Goal: Task Accomplishment & Management: Manage account settings

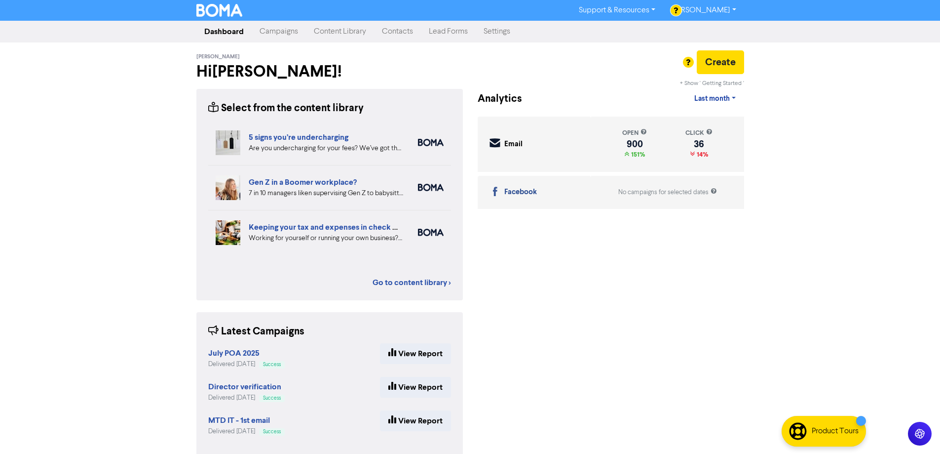
click at [398, 32] on link "Contacts" at bounding box center [397, 32] width 47 height 20
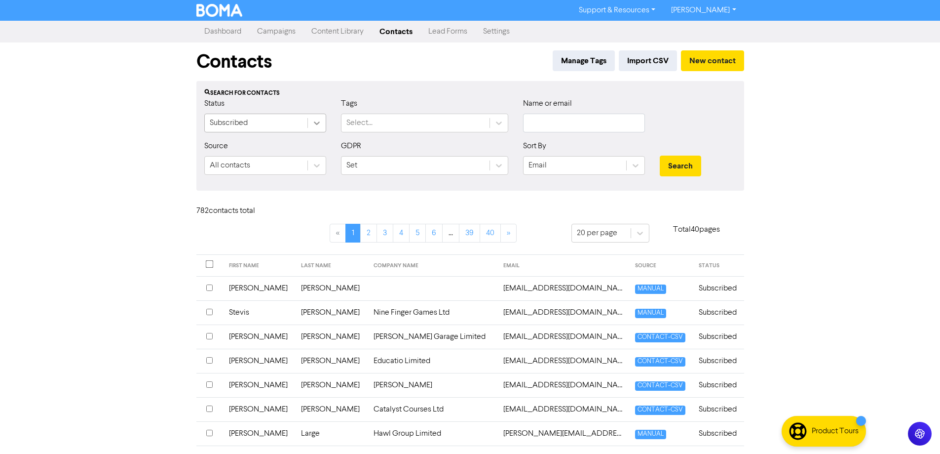
click at [312, 123] on icon at bounding box center [317, 123] width 10 height 10
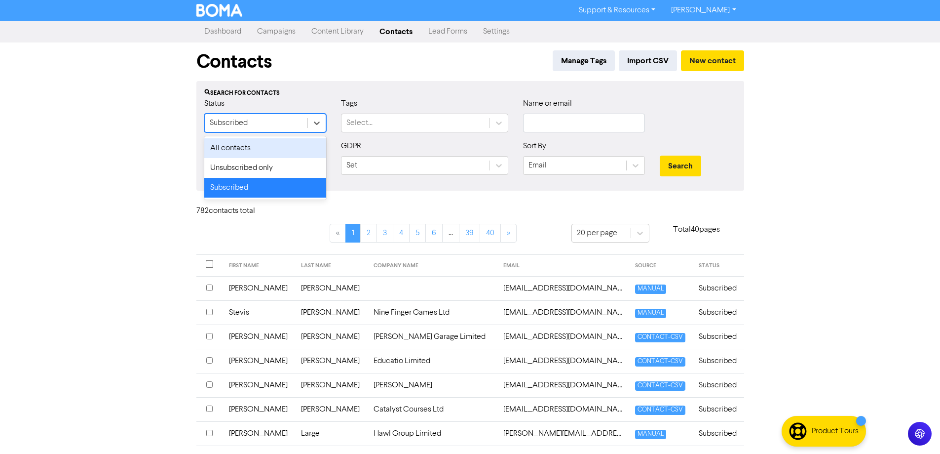
click at [237, 145] on div "All contacts" at bounding box center [265, 148] width 122 height 20
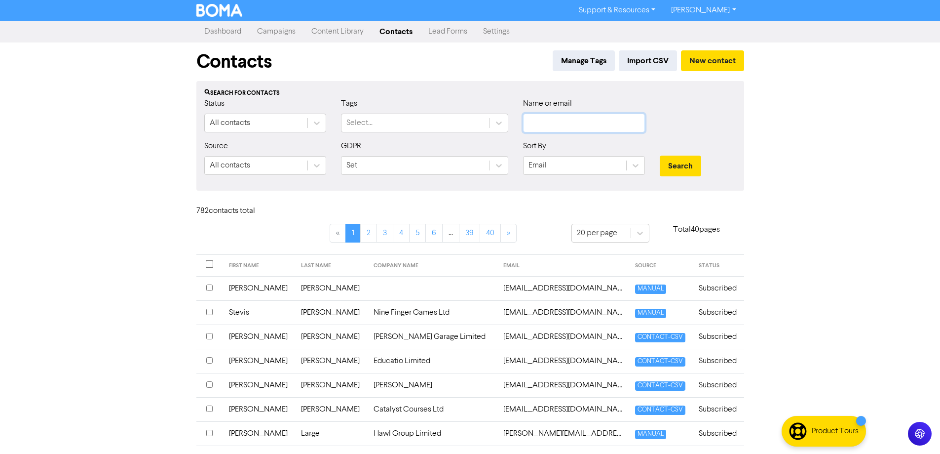
click at [536, 122] on input "text" at bounding box center [584, 123] width 122 height 19
type input "brigi"
click at [660, 155] on button "Search" at bounding box center [680, 165] width 41 height 21
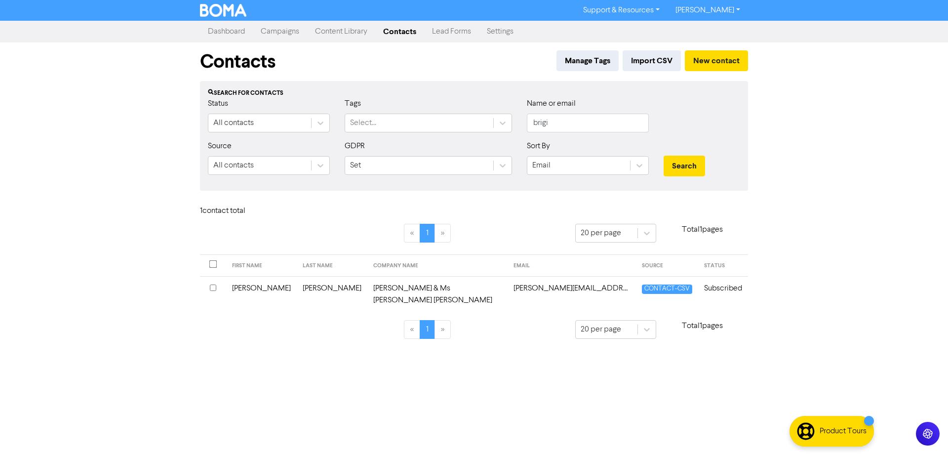
click at [381, 285] on td "[PERSON_NAME] & Ms [PERSON_NAME] [PERSON_NAME]" at bounding box center [437, 294] width 140 height 36
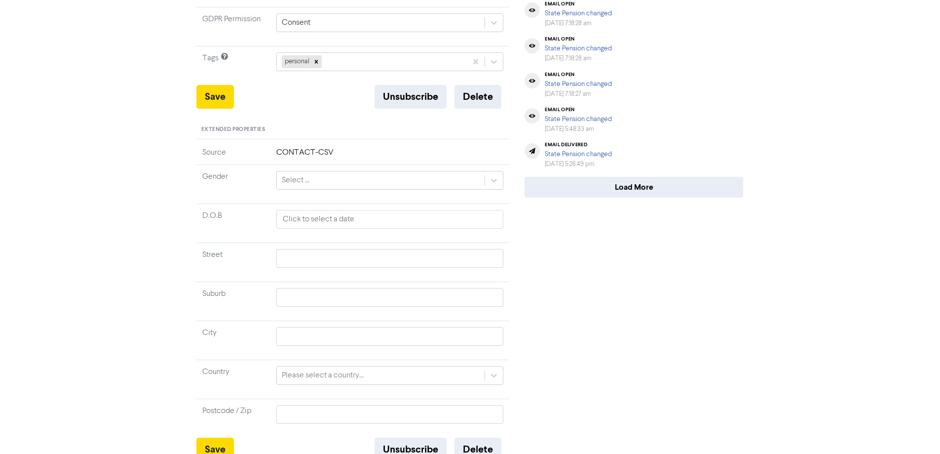
scroll to position [116, 0]
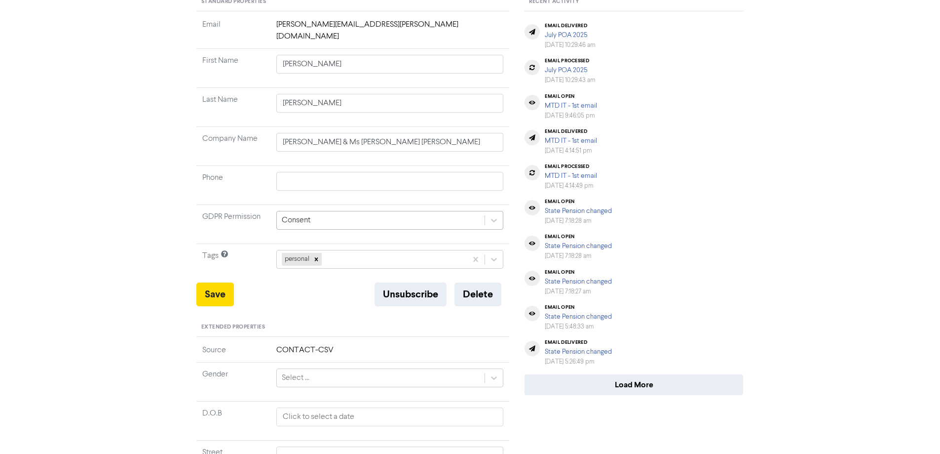
click at [338, 213] on div "Consent" at bounding box center [381, 220] width 208 height 18
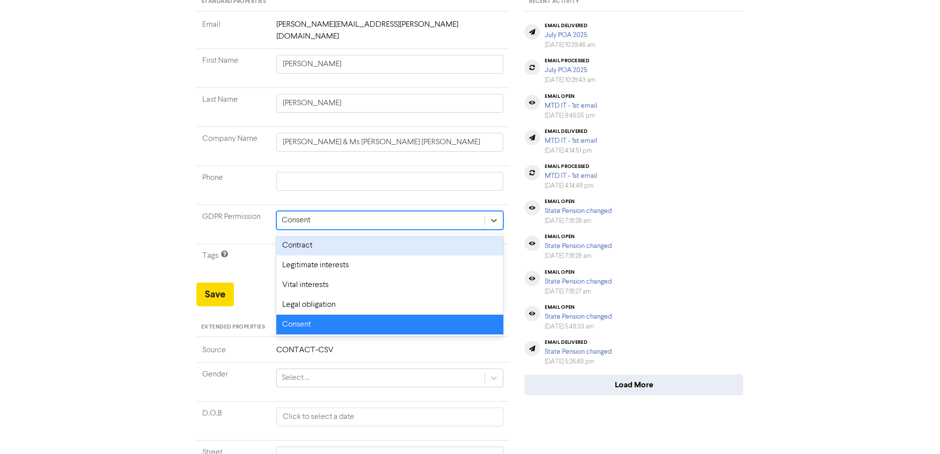
click at [322, 211] on div "Consent" at bounding box center [381, 220] width 208 height 18
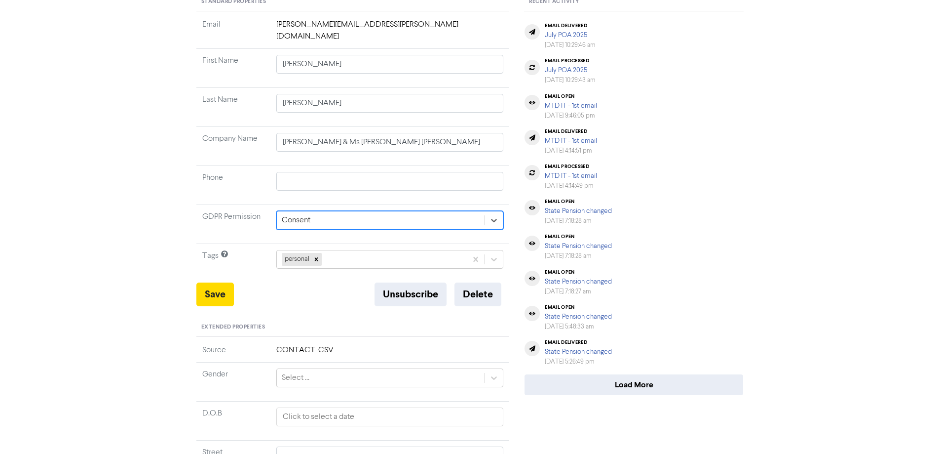
click at [360, 205] on td "5 results available. Select is focused ,type to refine list, press Down to open…" at bounding box center [389, 224] width 239 height 39
click at [337, 212] on div "Consent" at bounding box center [381, 220] width 208 height 18
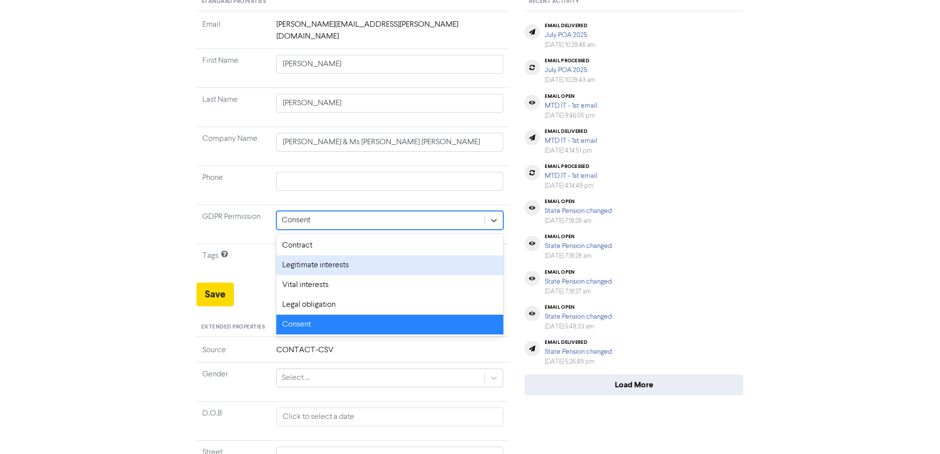
click at [94, 222] on div "<< Back to Contacts [PERSON_NAME][EMAIL_ADDRESS][PERSON_NAME][DOMAIN_NAME] [PER…" at bounding box center [470, 284] width 940 height 758
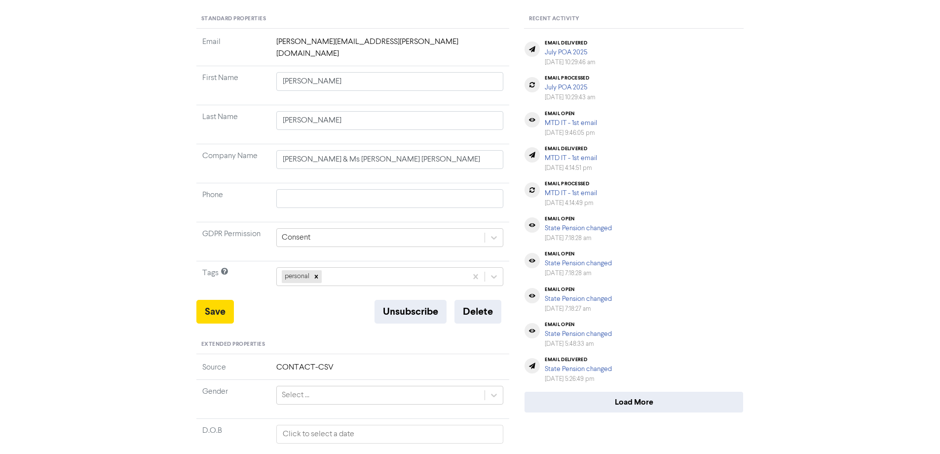
scroll to position [148, 0]
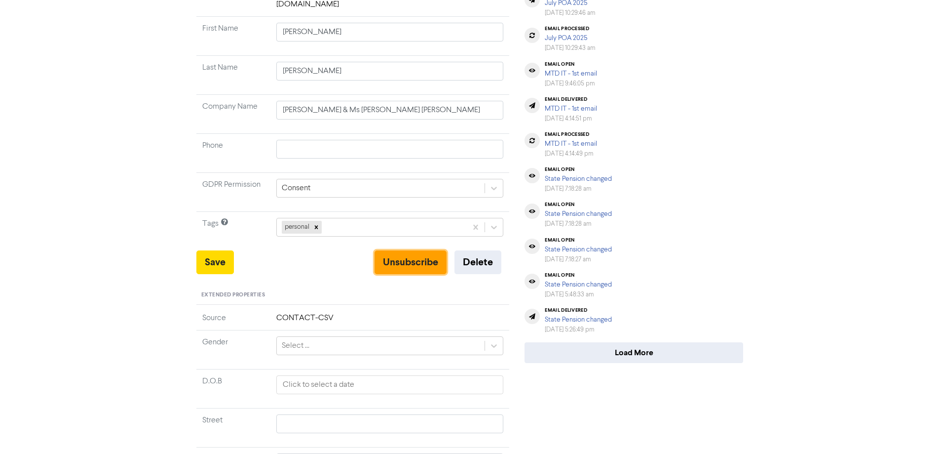
click at [399, 256] on button "Unsubscribe" at bounding box center [411, 262] width 72 height 24
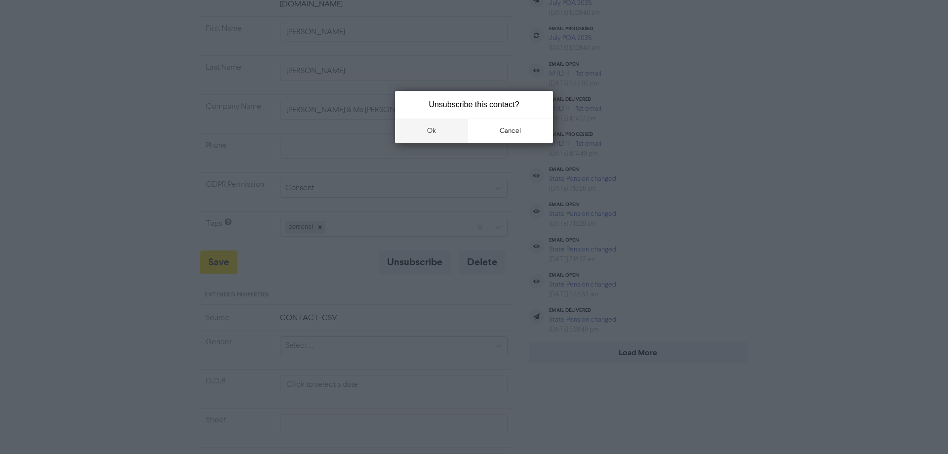
click at [434, 130] on button "ok" at bounding box center [431, 130] width 73 height 25
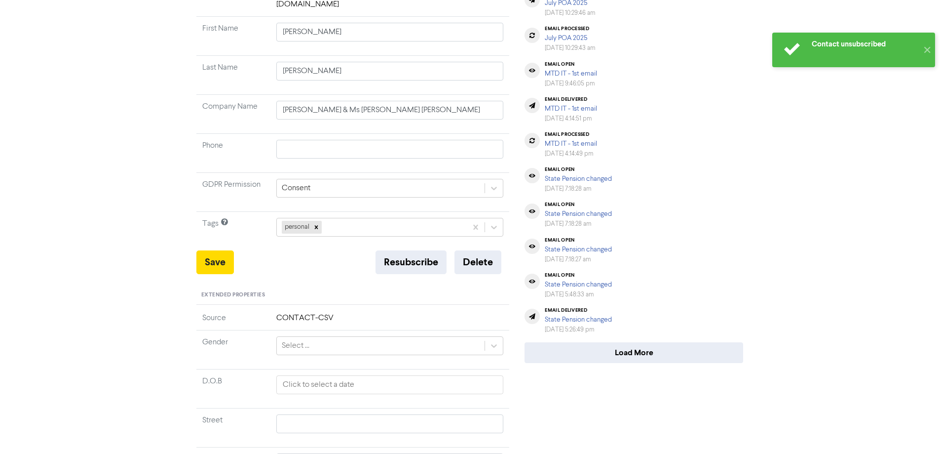
scroll to position [0, 0]
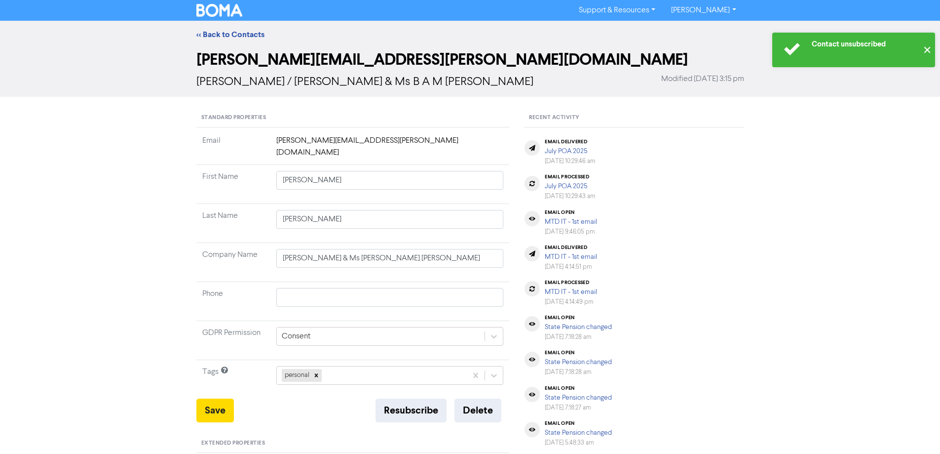
click at [924, 51] on button "✕" at bounding box center [927, 50] width 16 height 35
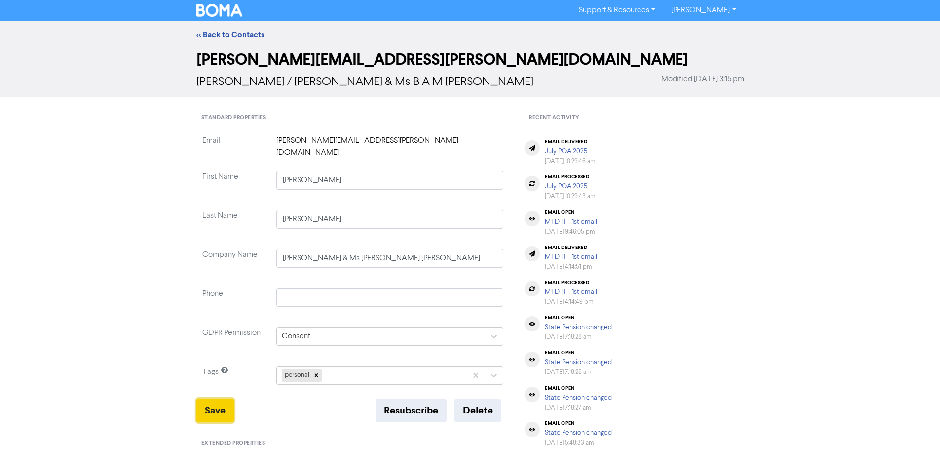
click at [201, 406] on button "Save" at bounding box center [215, 410] width 38 height 24
